Goal: Task Accomplishment & Management: Use online tool/utility

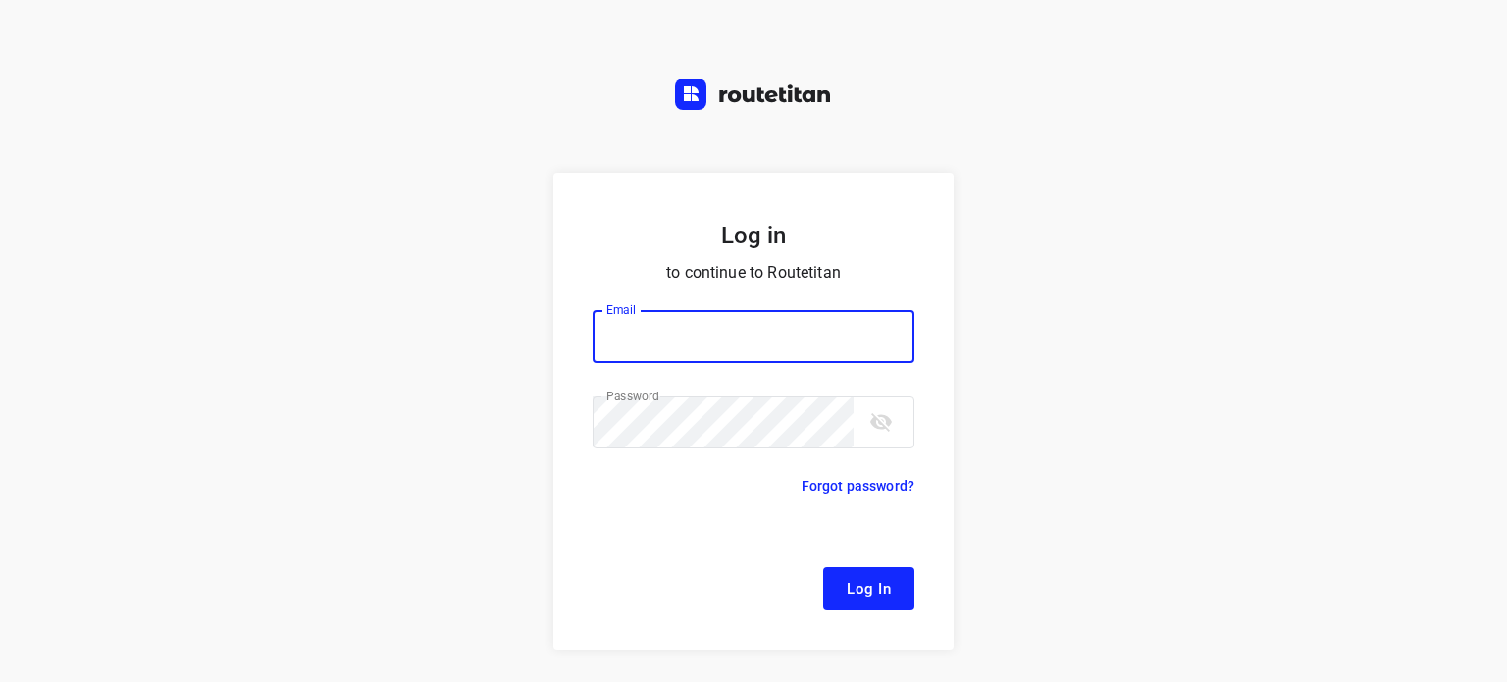
type input "[EMAIL_ADDRESS][DOMAIN_NAME]"
click at [875, 580] on span "Log In" at bounding box center [869, 589] width 44 height 26
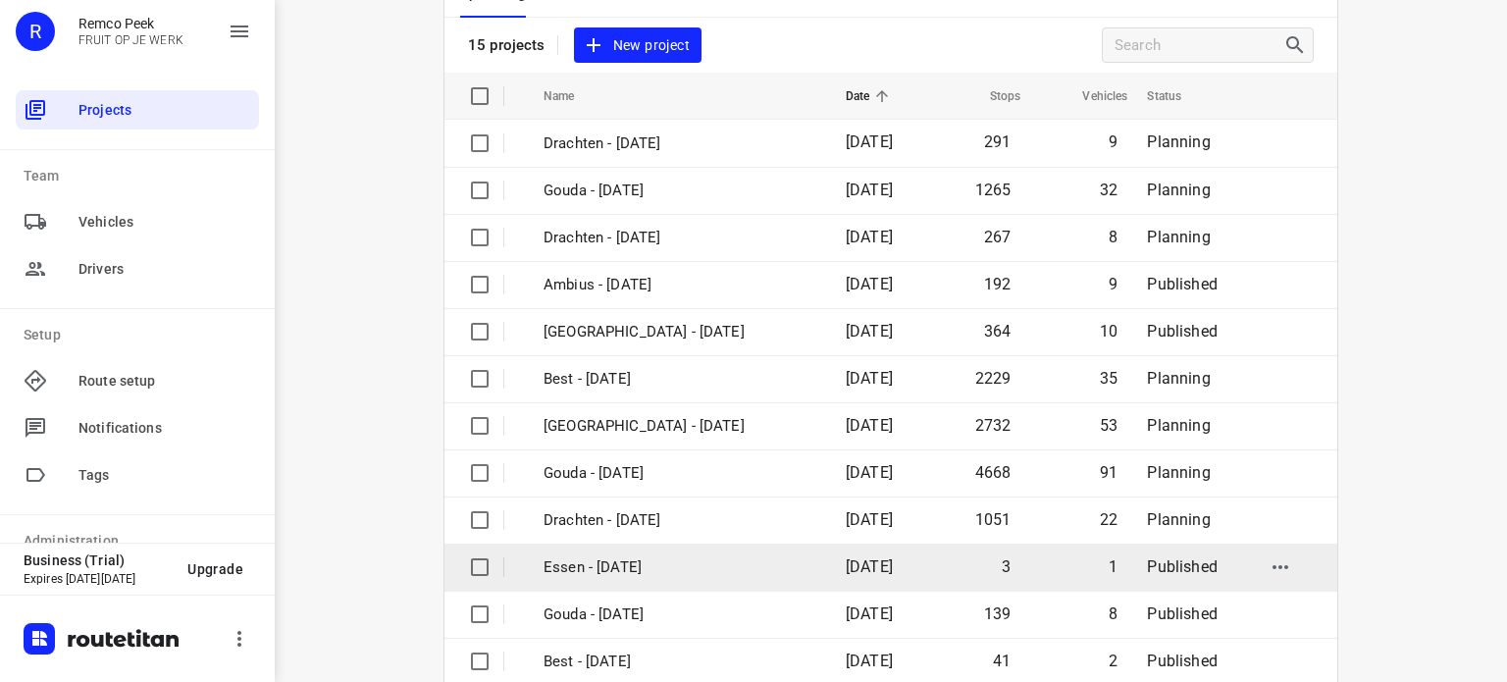
scroll to position [98, 0]
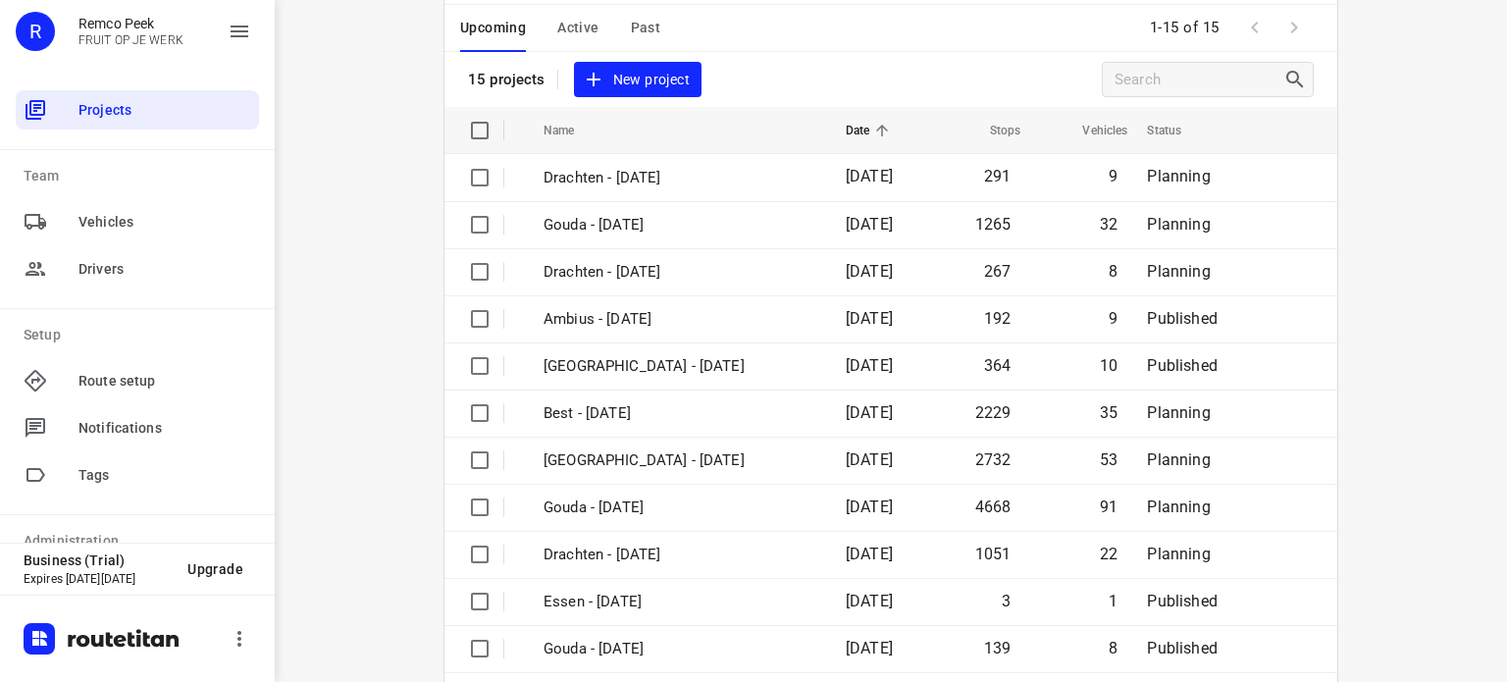
click at [590, 21] on span "Active" at bounding box center [577, 28] width 41 height 25
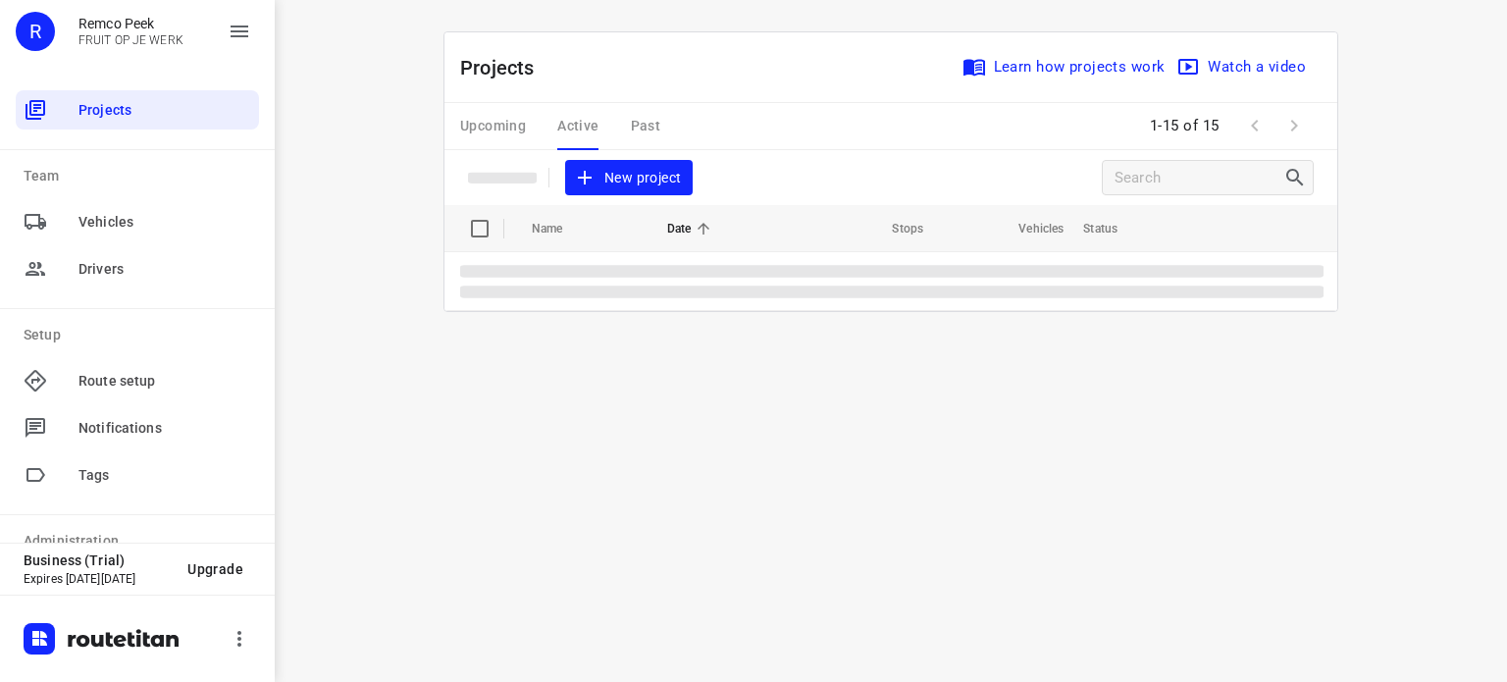
scroll to position [0, 0]
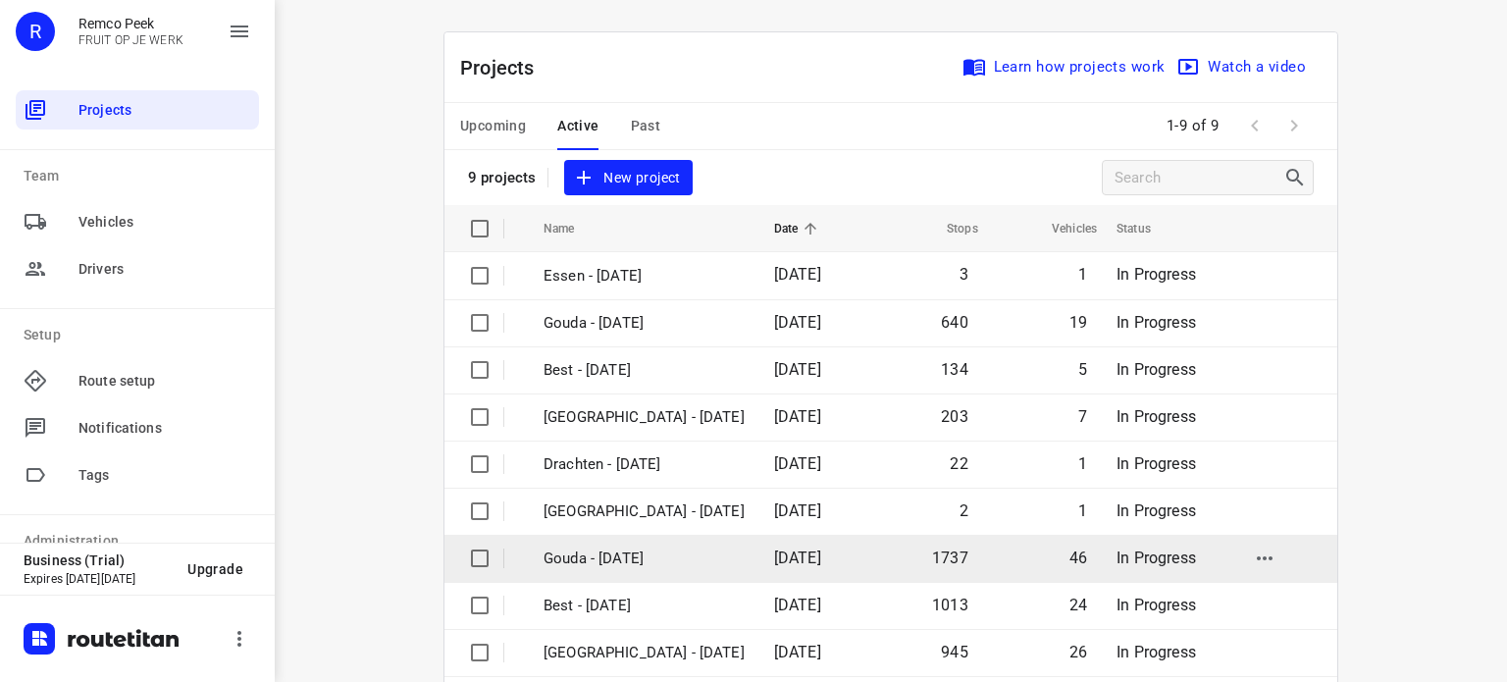
click at [629, 561] on p "Gouda - [DATE]" at bounding box center [643, 558] width 201 height 23
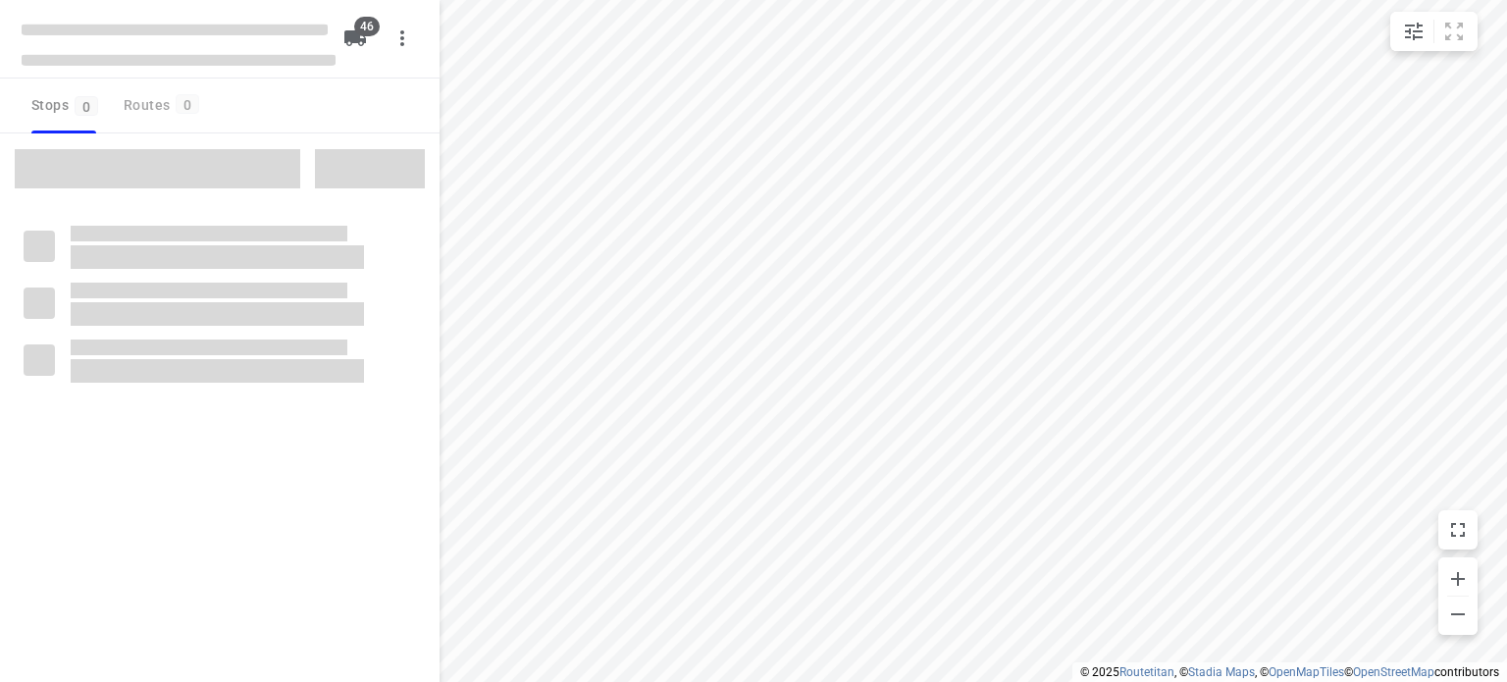
type input "distance"
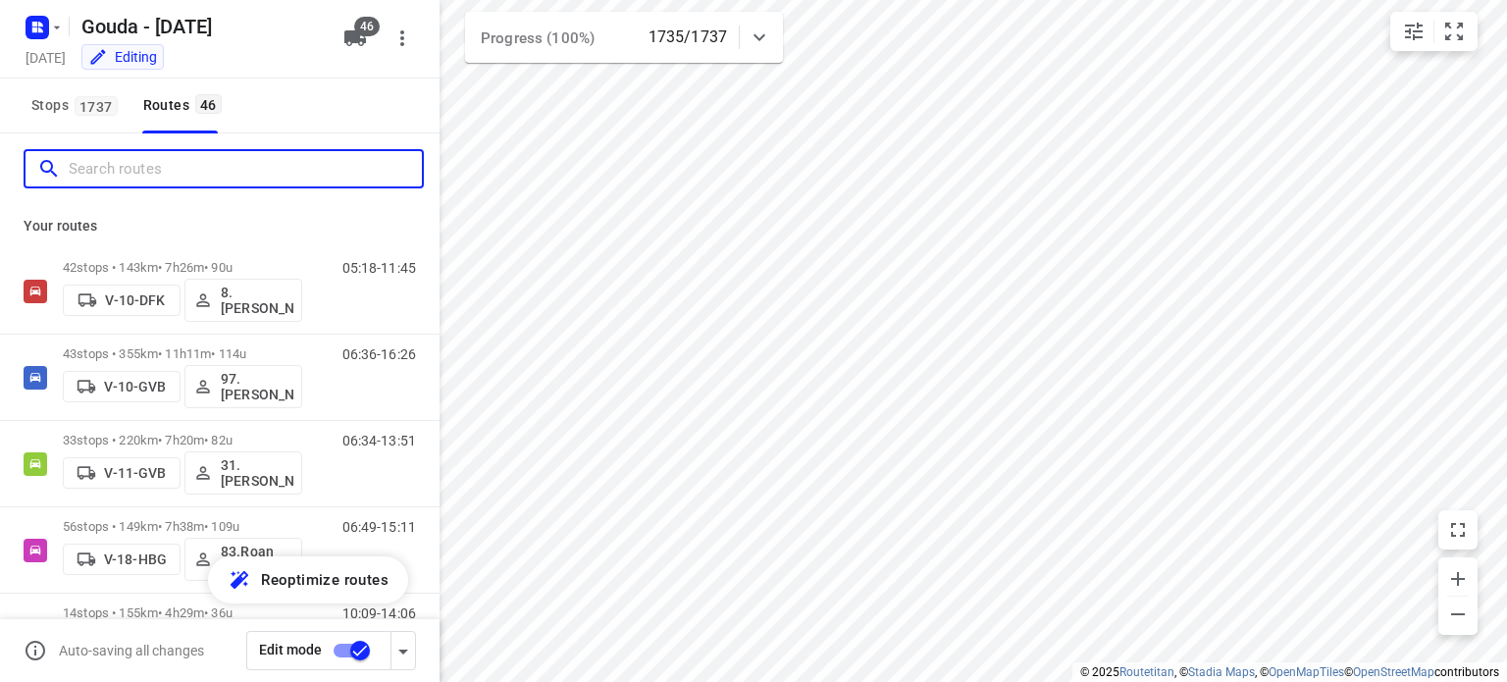
click at [262, 167] on input "Search routes" at bounding box center [245, 169] width 353 height 30
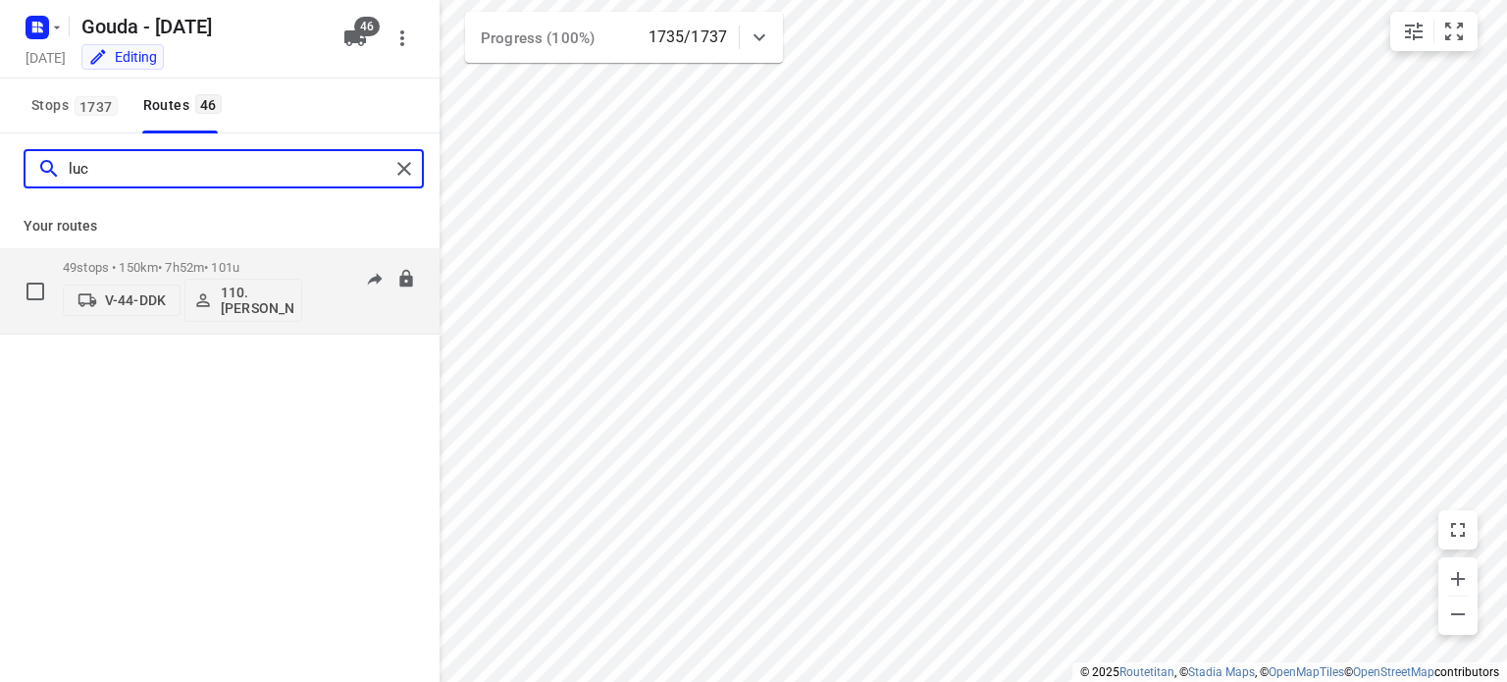
type input "luc"
click at [220, 269] on p "49 stops • 150km • 7h52m • 101u" at bounding box center [182, 267] width 239 height 15
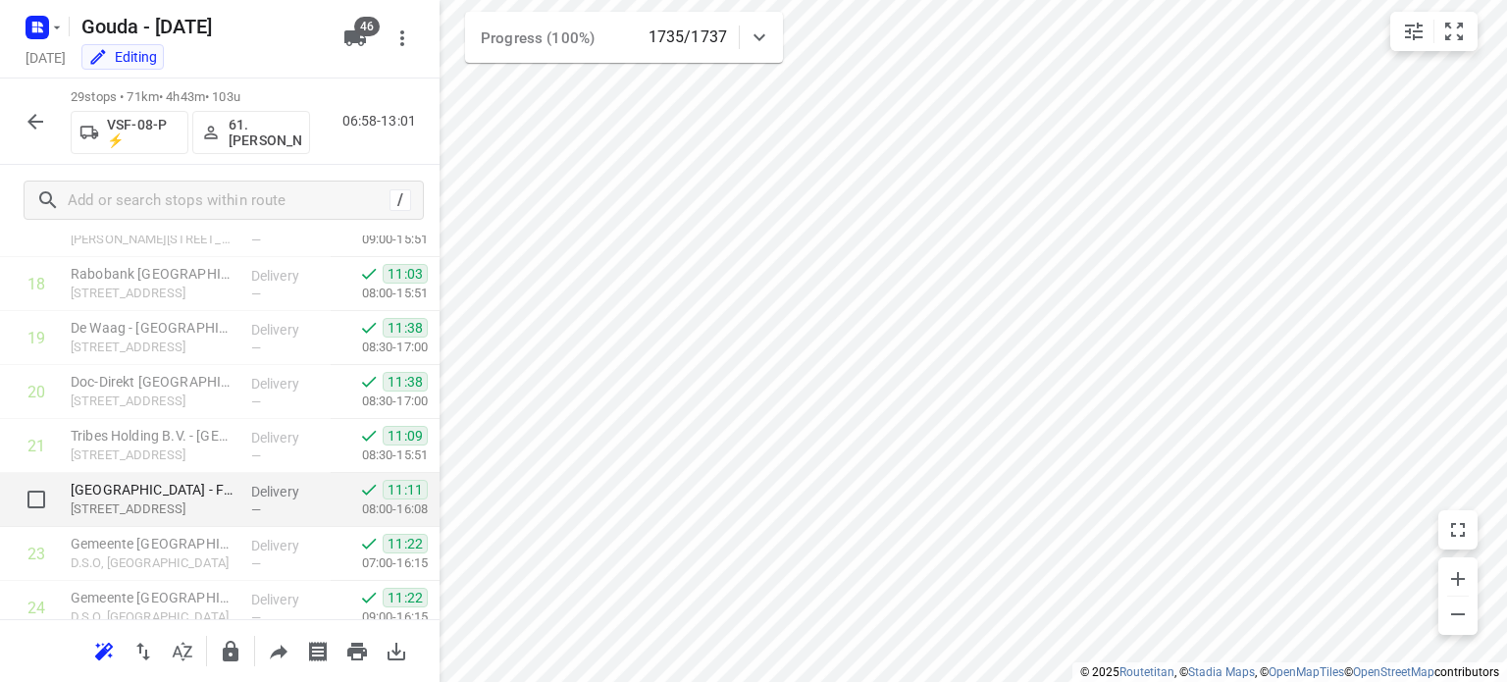
scroll to position [1092, 0]
